Goal: Transaction & Acquisition: Purchase product/service

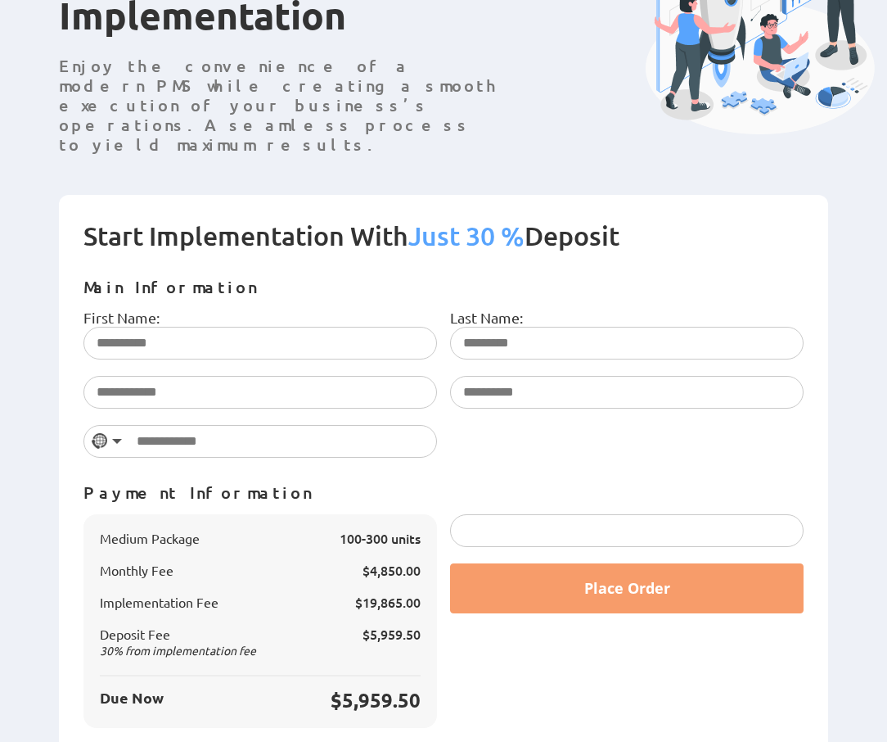
scroll to position [221, 0]
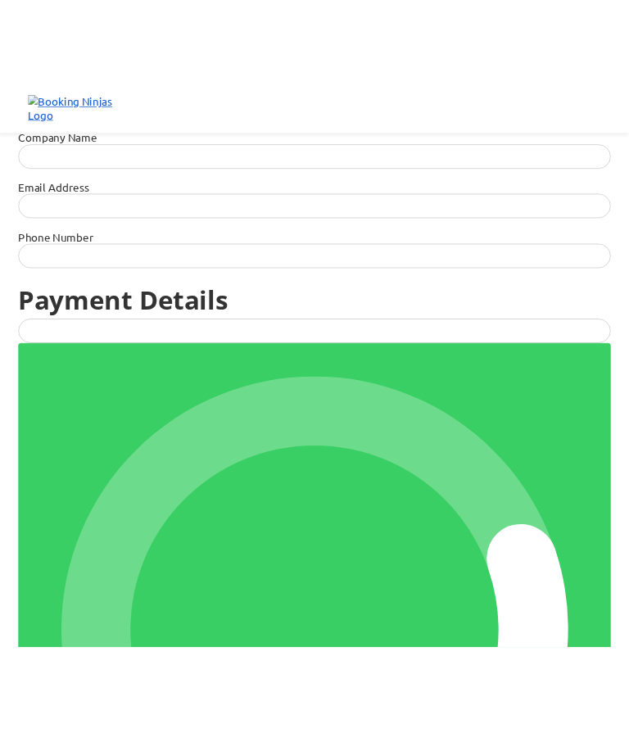
scroll to position [521, 0]
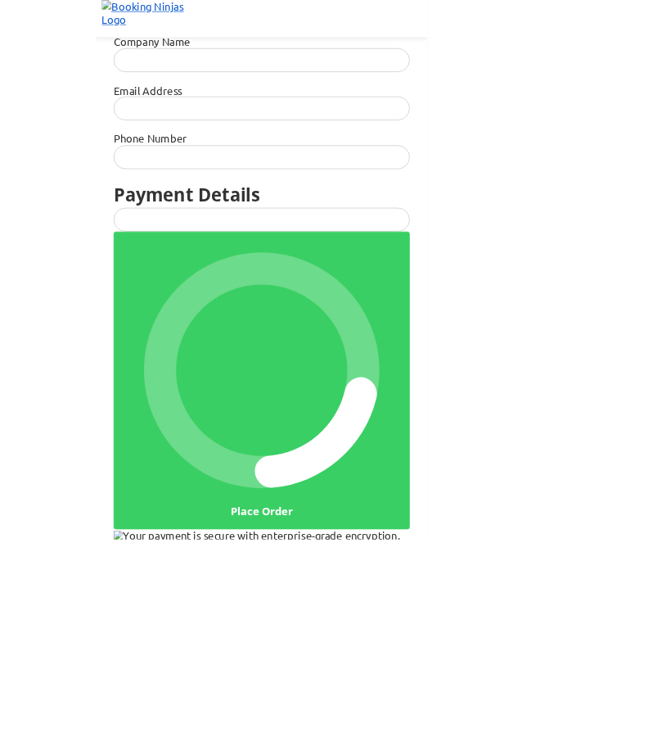
scroll to position [521, 0]
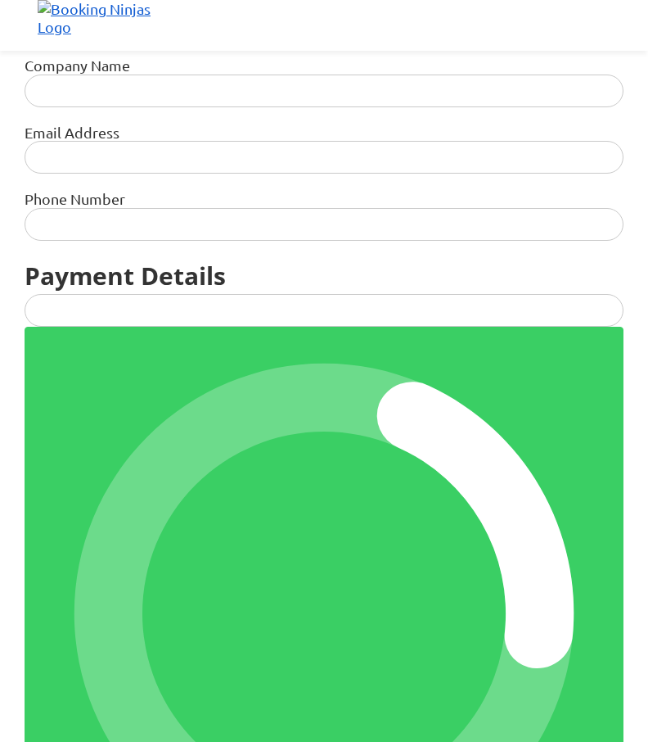
scroll to position [521, 0]
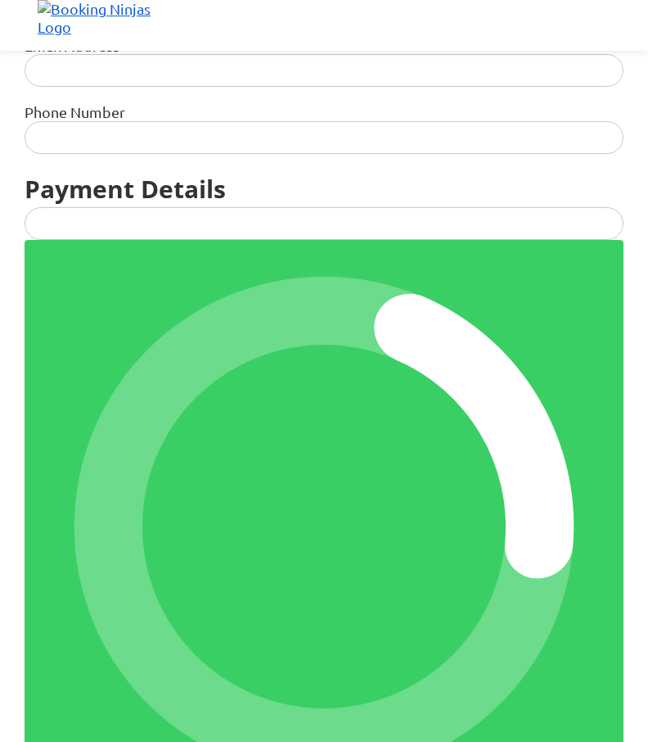
scroll to position [603, 0]
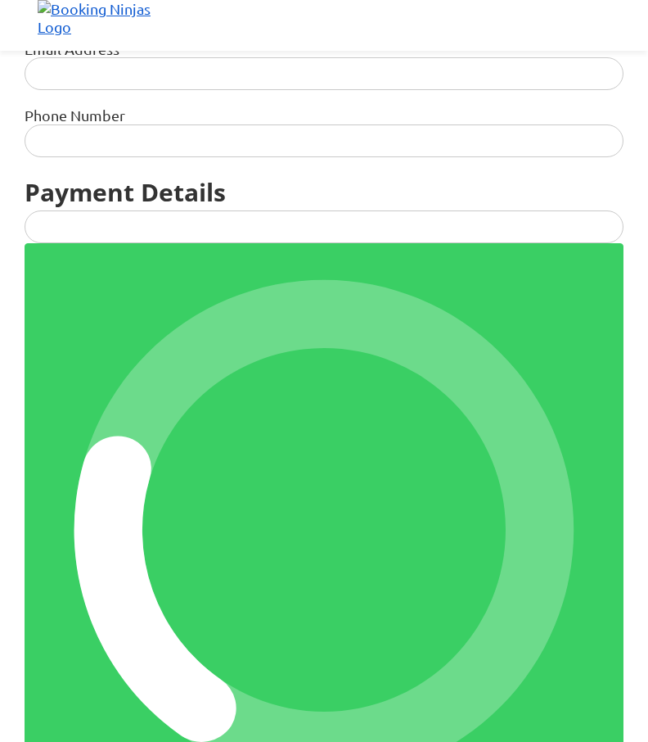
scroll to position [603, 0]
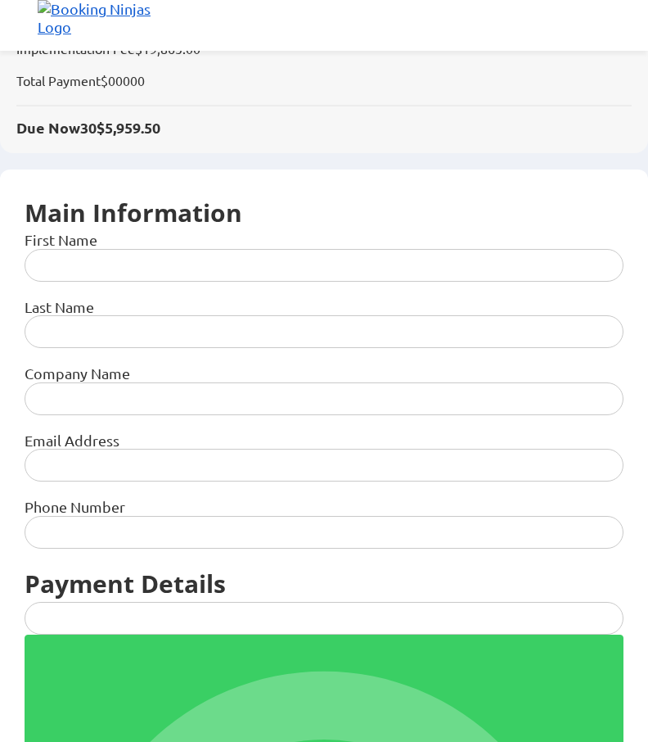
scroll to position [185, 0]
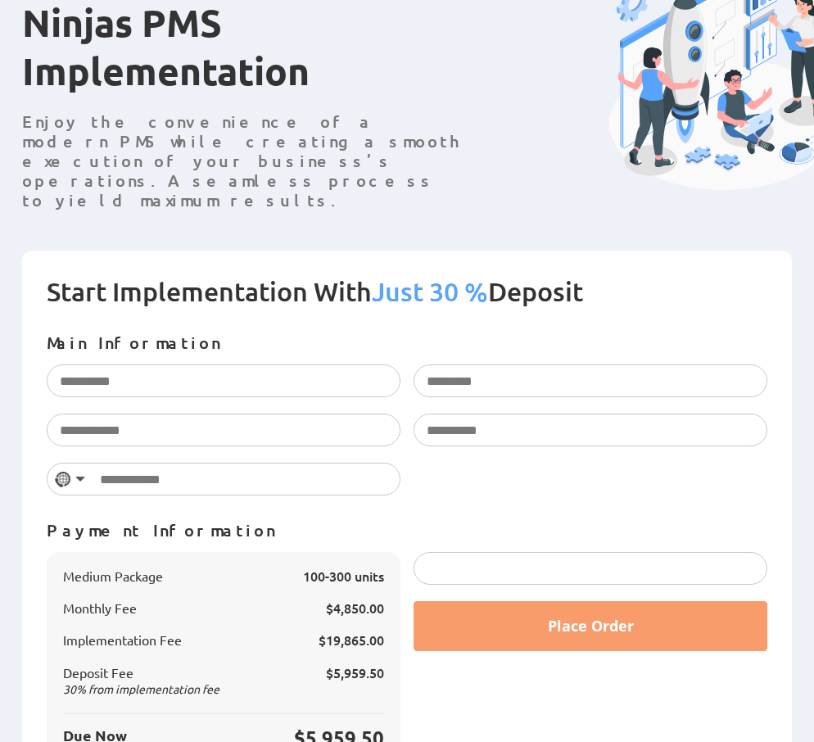
scroll to position [203, 0]
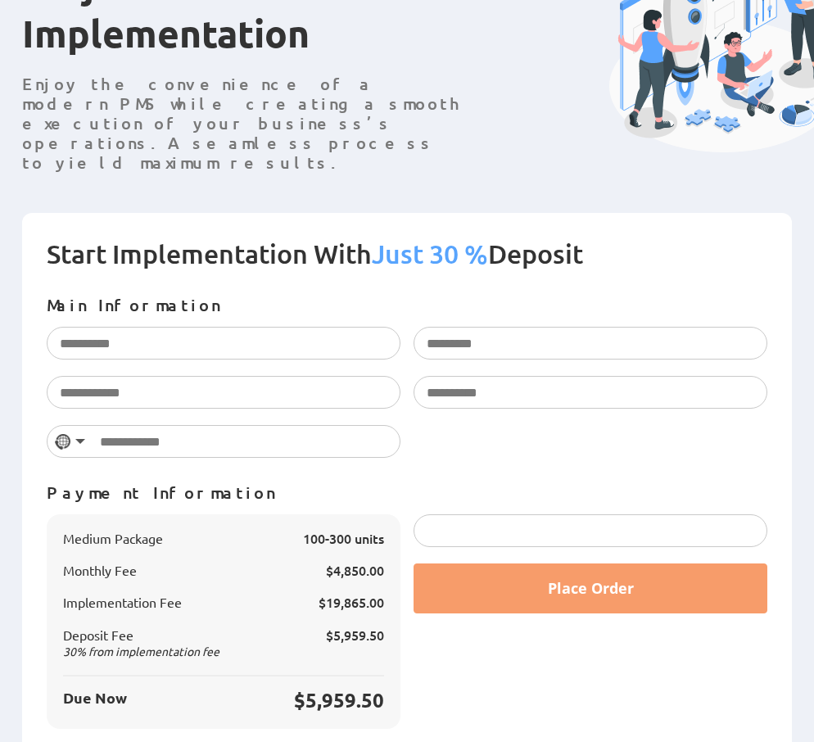
click at [560, 514] on div at bounding box center [590, 530] width 354 height 33
click at [549, 514] on div at bounding box center [590, 530] width 354 height 33
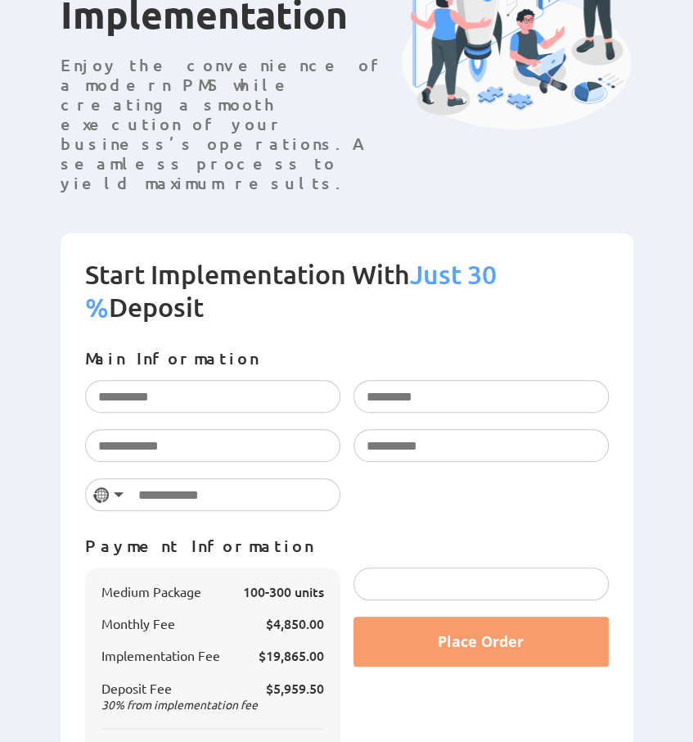
scroll to position [273, 0]
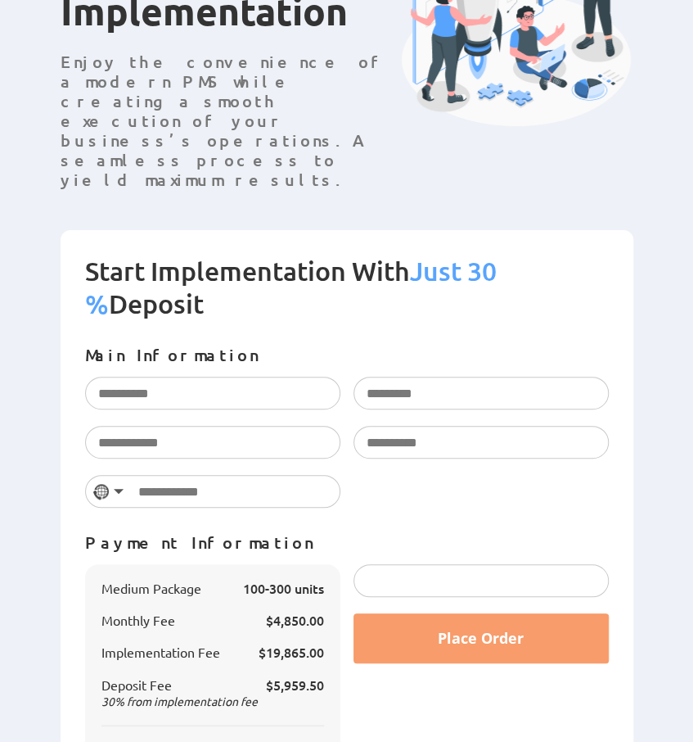
click at [464, 564] on div at bounding box center [481, 580] width 255 height 33
